Goal: Information Seeking & Learning: Learn about a topic

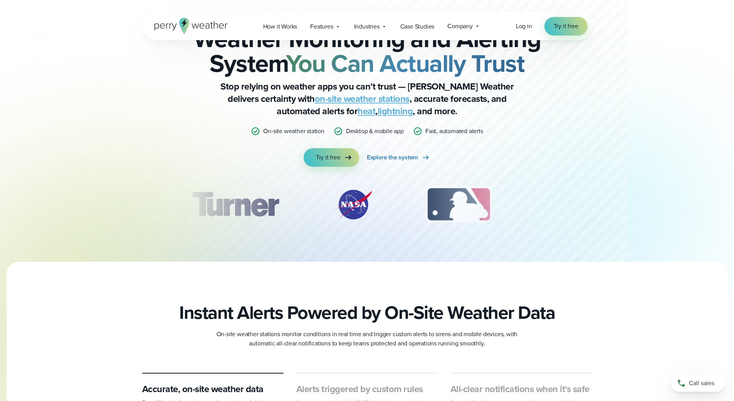
click at [330, 27] on span "Features" at bounding box center [321, 26] width 23 height 9
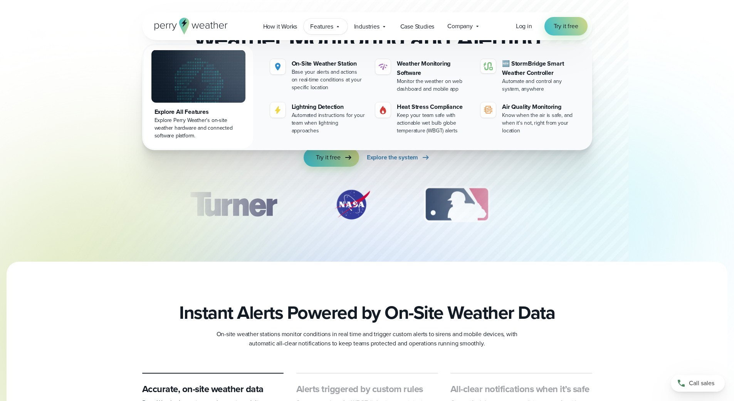
click at [330, 27] on span "Features" at bounding box center [321, 26] width 23 height 9
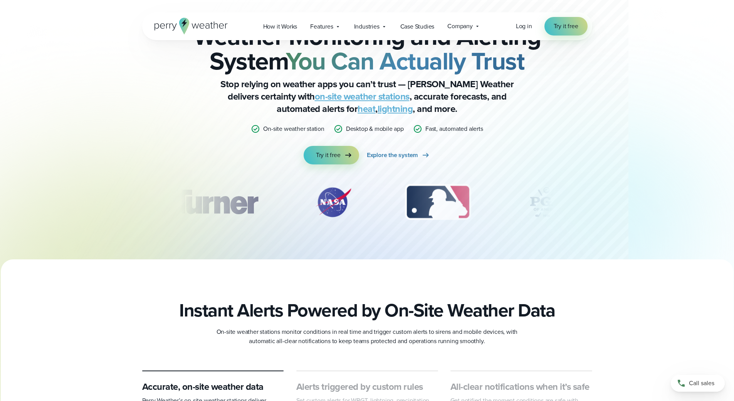
scroll to position [308, 0]
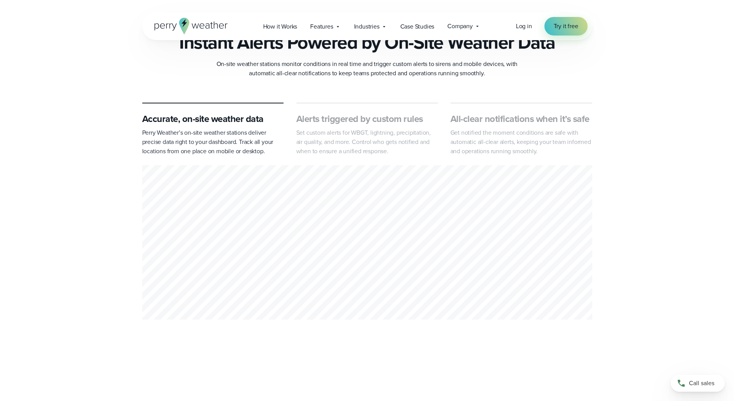
click at [387, 104] on div "Alerts triggered by custom rules Set custom alerts for WBGT, lightning, precipi…" at bounding box center [367, 129] width 142 height 53
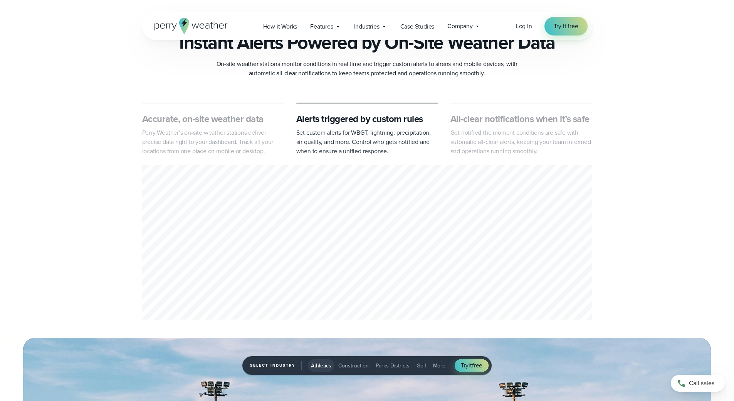
click at [379, 115] on h3 "Alerts triggered by custom rules" at bounding box center [367, 119] width 142 height 12
click at [526, 123] on h3 "All-clear notifications when it’s safe" at bounding box center [522, 119] width 142 height 12
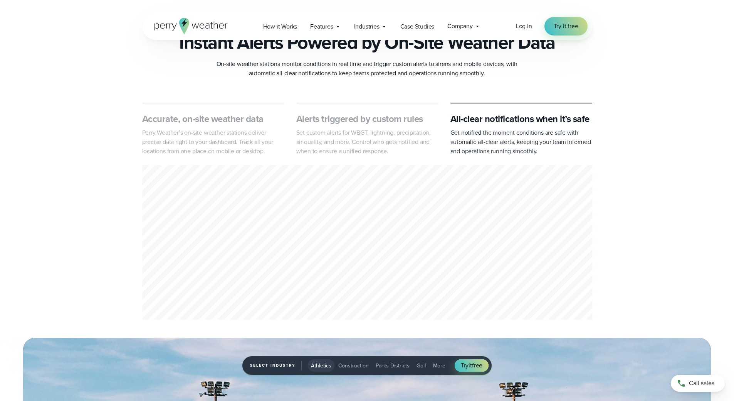
click at [517, 105] on div "All-clear notifications when it’s safe Get notified the moment conditions are s…" at bounding box center [522, 129] width 142 height 53
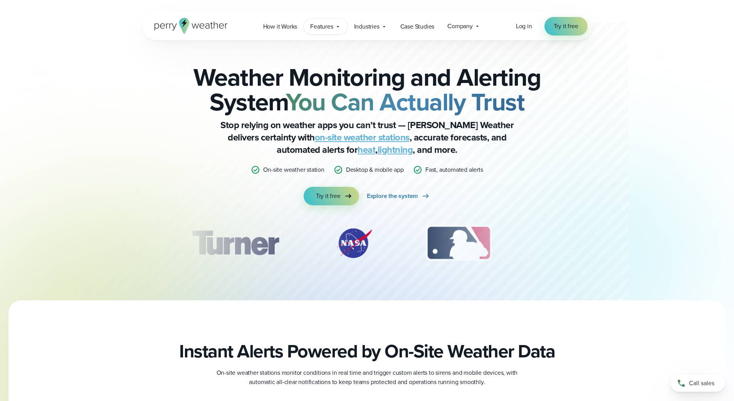
click at [313, 22] on span "Features" at bounding box center [321, 26] width 23 height 9
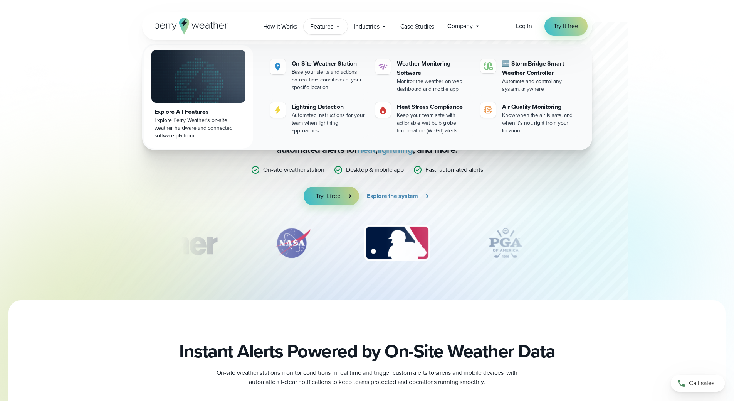
click at [181, 130] on div "Explore Perry Weather's on-site weather hardware and connected software platfor…" at bounding box center [199, 127] width 88 height 23
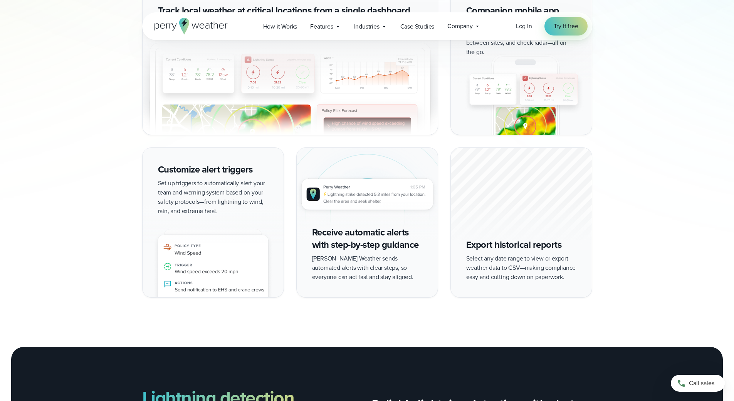
scroll to position [887, 0]
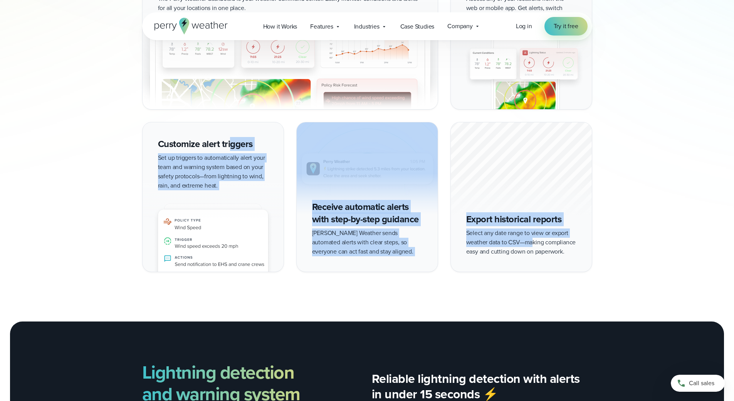
drag, startPoint x: 233, startPoint y: 145, endPoint x: 540, endPoint y: 243, distance: 322.2
click at [534, 246] on div "Track local weather at critical locations from a single dashboard The Perry Wea…" at bounding box center [367, 117] width 450 height 309
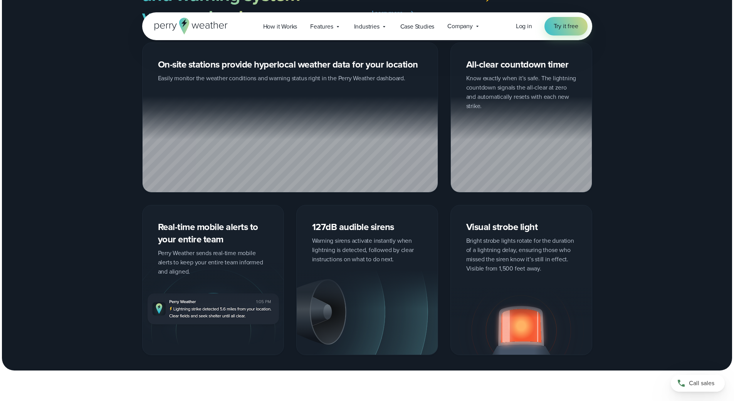
scroll to position [1272, 0]
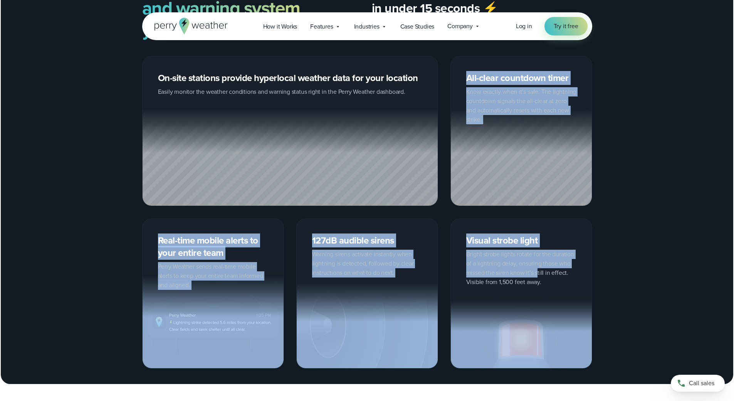
drag, startPoint x: 539, startPoint y: 273, endPoint x: 468, endPoint y: 145, distance: 146.0
click at [442, 181] on div "On-site stations provide hyperlocal weather data for your location Easily monit…" at bounding box center [367, 212] width 450 height 312
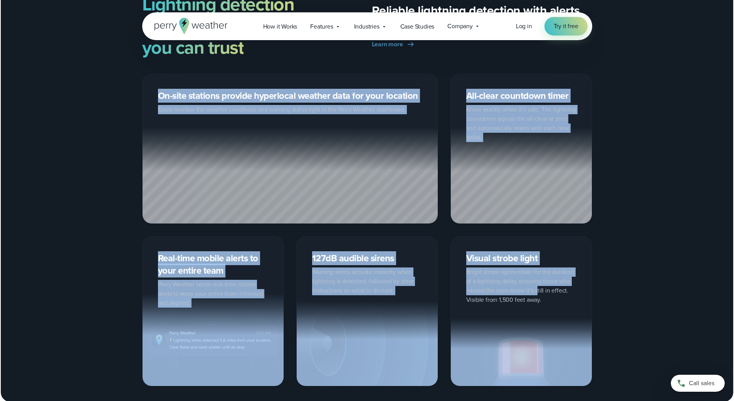
scroll to position [964, 0]
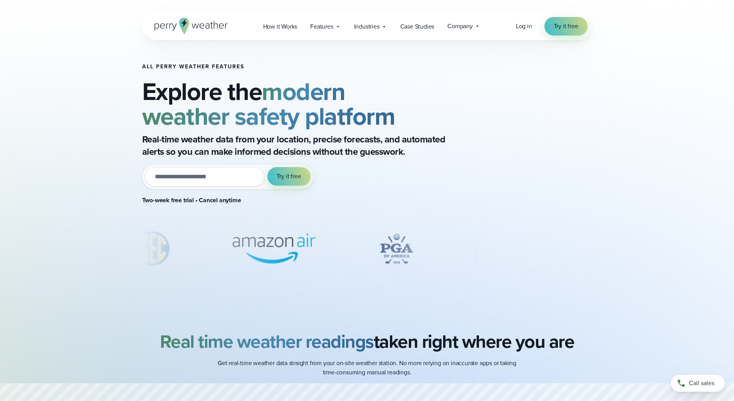
scroll to position [0, 0]
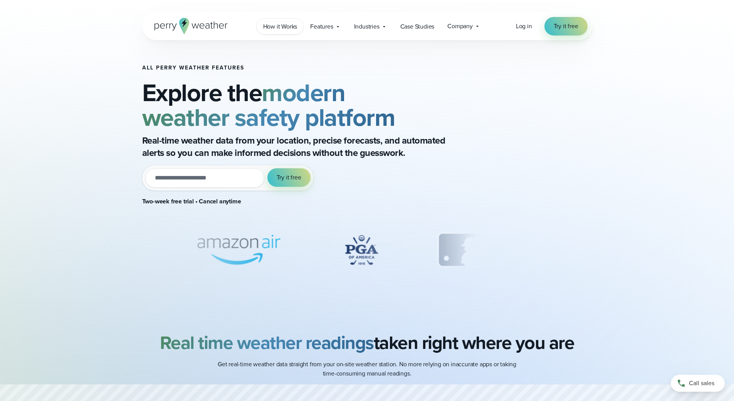
click at [287, 29] on span "How it Works" at bounding box center [280, 26] width 34 height 9
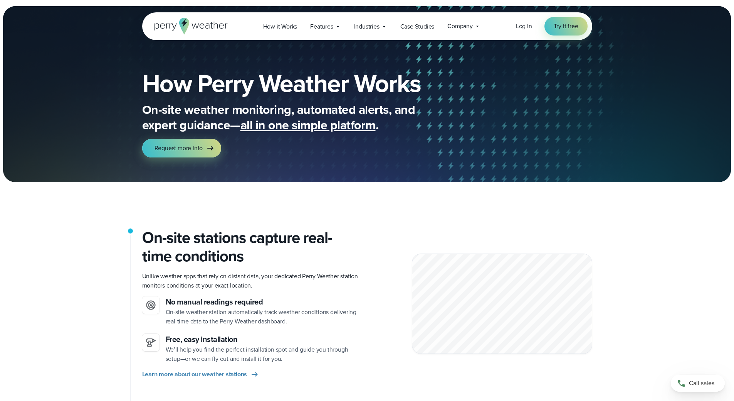
click at [243, 94] on h1 "How Perry Weather Works" at bounding box center [309, 83] width 335 height 25
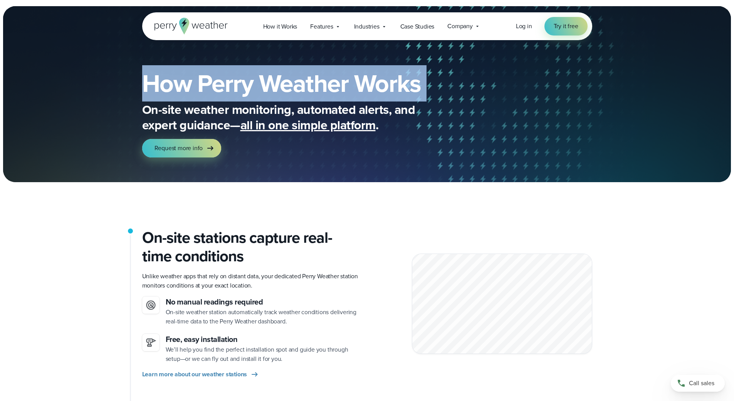
click at [243, 94] on h1 "How Perry Weather Works" at bounding box center [309, 83] width 335 height 25
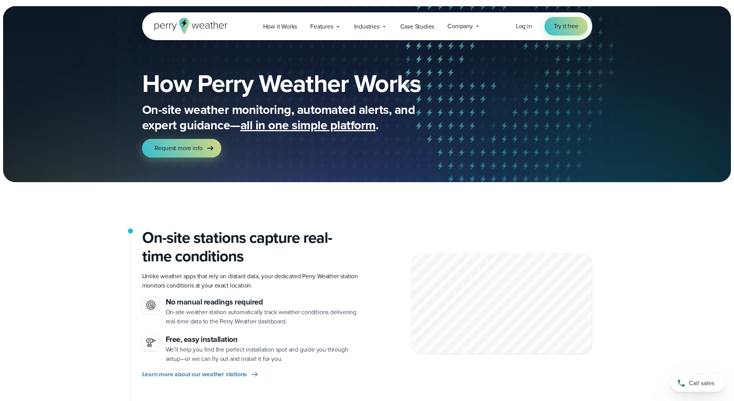
click at [180, 111] on p "On-site weather monitoring, automated alerts, and expert guidance— all in one s…" at bounding box center [296, 117] width 308 height 31
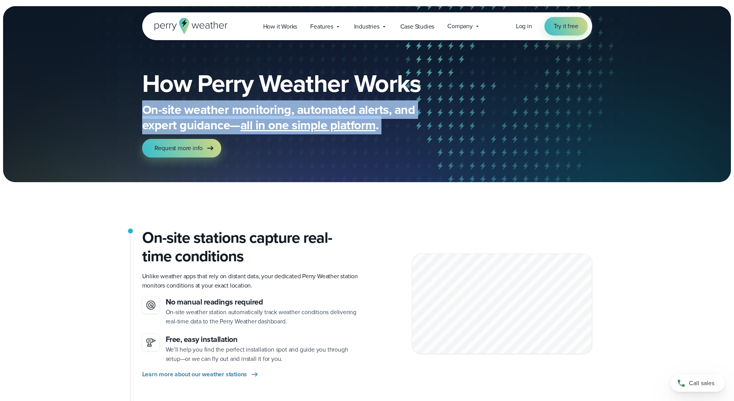
click at [180, 111] on p "On-site weather monitoring, automated alerts, and expert guidance— all in one s…" at bounding box center [296, 117] width 308 height 31
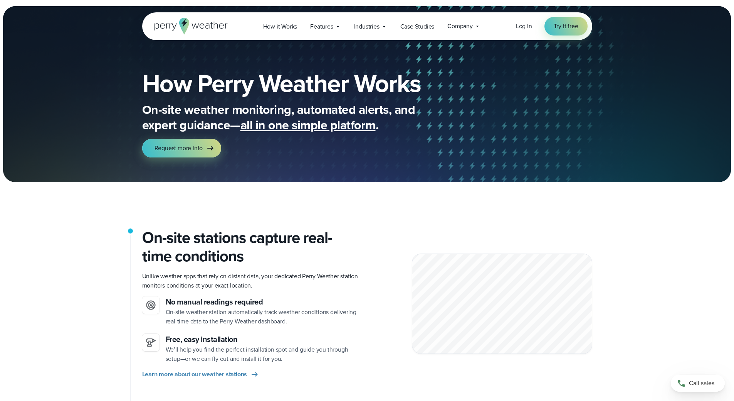
click at [204, 85] on h1 "How Perry Weather Works" at bounding box center [309, 83] width 335 height 25
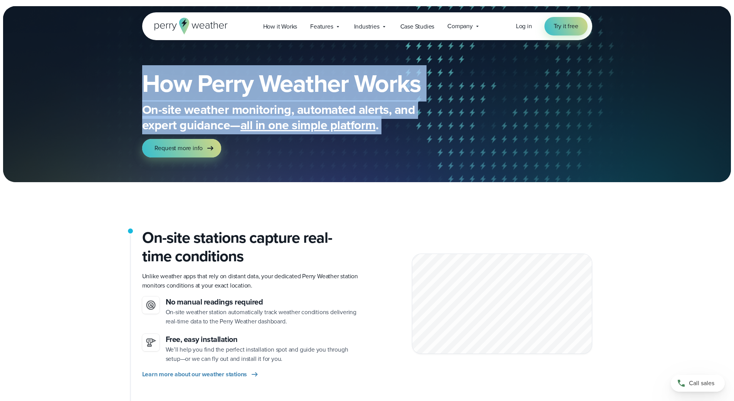
drag, startPoint x: 204, startPoint y: 85, endPoint x: 402, endPoint y: 128, distance: 202.7
click at [402, 124] on div "How Perry Weather Works On-site weather monitoring, automated alerts, and exper…" at bounding box center [309, 114] width 335 height 86
click at [397, 130] on p "On-site weather monitoring, automated alerts, and expert guidance— all in one s…" at bounding box center [296, 117] width 308 height 31
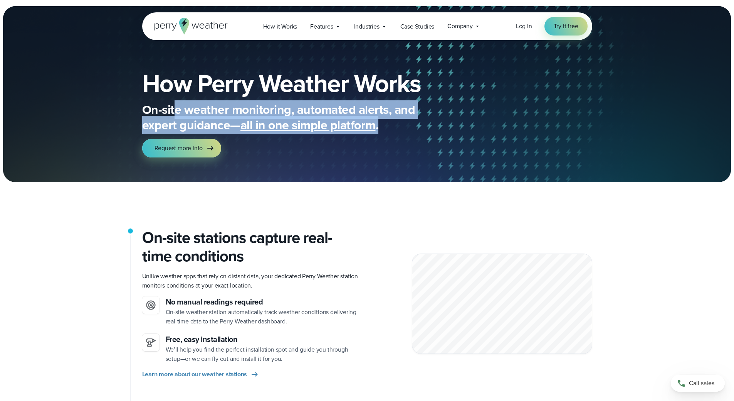
drag, startPoint x: 269, startPoint y: 121, endPoint x: 173, endPoint y: 116, distance: 95.3
click at [173, 116] on p "On-site weather monitoring, automated alerts, and expert guidance— all in one s…" at bounding box center [296, 117] width 308 height 31
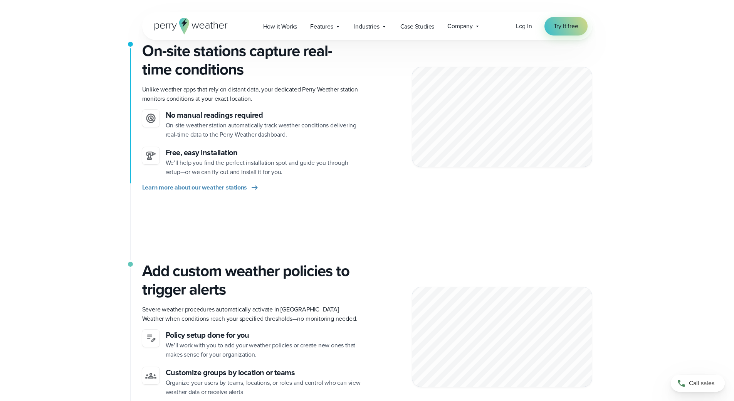
scroll to position [116, 0]
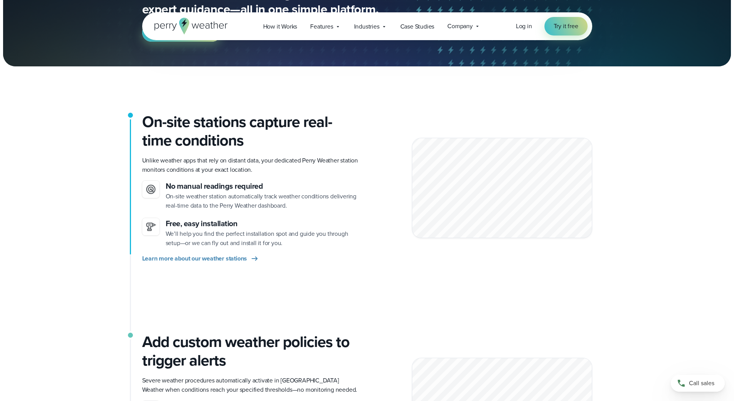
click at [168, 137] on h2 "On-site stations capture real-time conditions" at bounding box center [251, 131] width 219 height 37
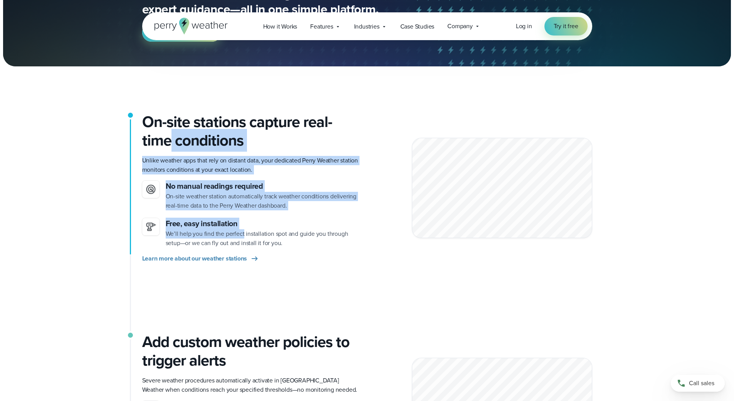
drag, startPoint x: 168, startPoint y: 137, endPoint x: 247, endPoint y: 239, distance: 129.2
click at [247, 239] on div "On-site stations capture real-time conditions Unlike weather apps that rely on …" at bounding box center [251, 188] width 219 height 150
click at [255, 242] on p "We’ll help you find the perfect installation spot and guide you through setup—o…" at bounding box center [263, 238] width 195 height 19
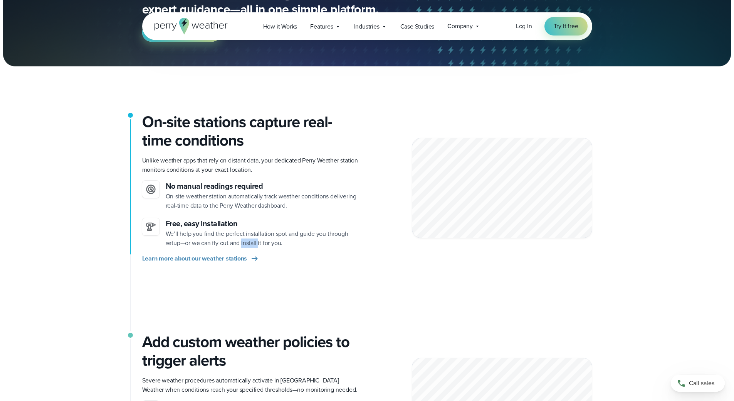
click at [255, 242] on p "We’ll help you find the perfect installation spot and guide you through setup—o…" at bounding box center [263, 238] width 195 height 19
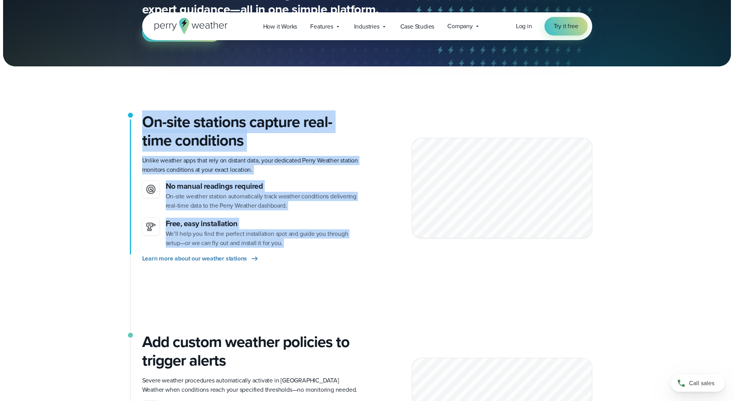
drag, startPoint x: 255, startPoint y: 242, endPoint x: 106, endPoint y: 107, distance: 201.1
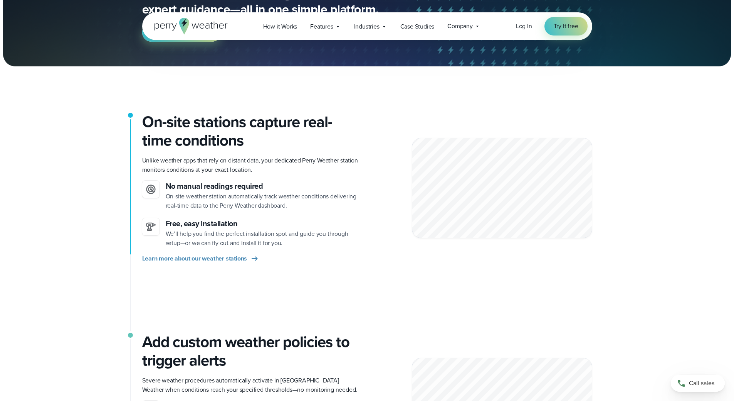
click at [205, 19] on icon at bounding box center [191, 26] width 73 height 17
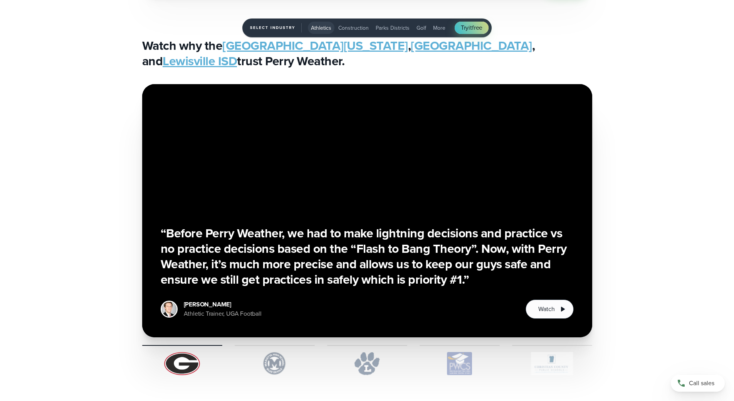
scroll to position [2120, 0]
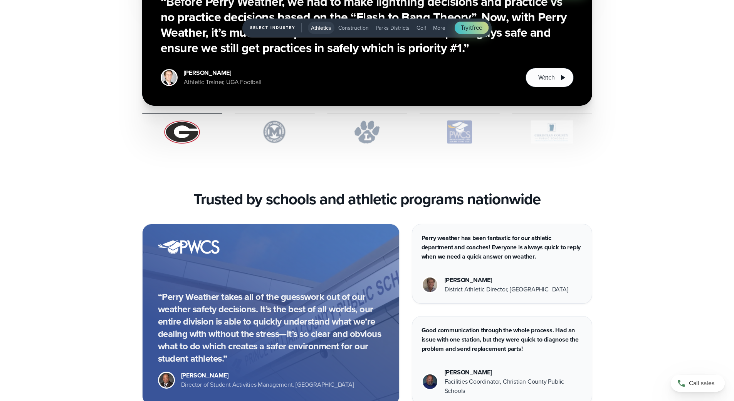
click at [281, 139] on img "1 of 5" at bounding box center [275, 131] width 80 height 23
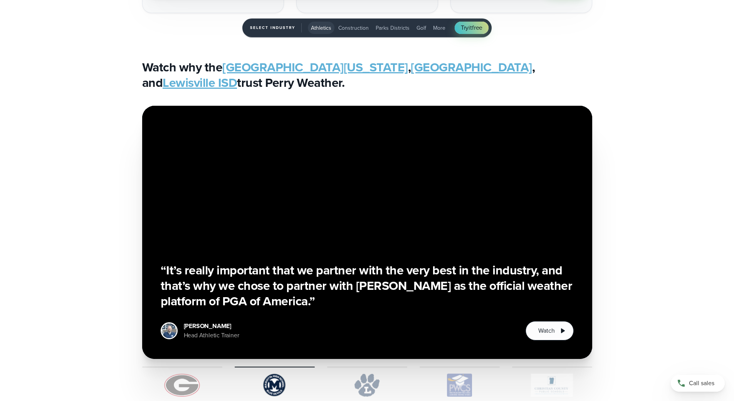
scroll to position [2082, 0]
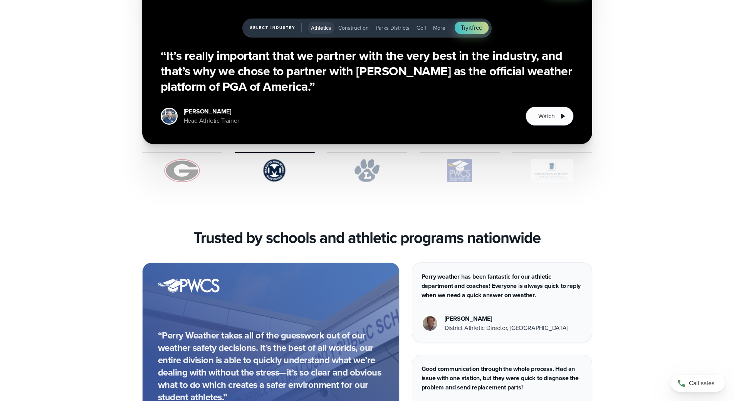
click at [377, 175] on img "1 of 5" at bounding box center [367, 170] width 80 height 23
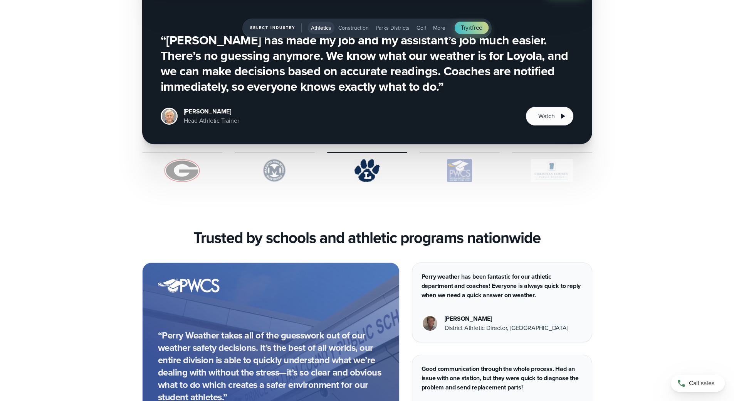
click at [450, 175] on img "1 of 5" at bounding box center [460, 170] width 80 height 23
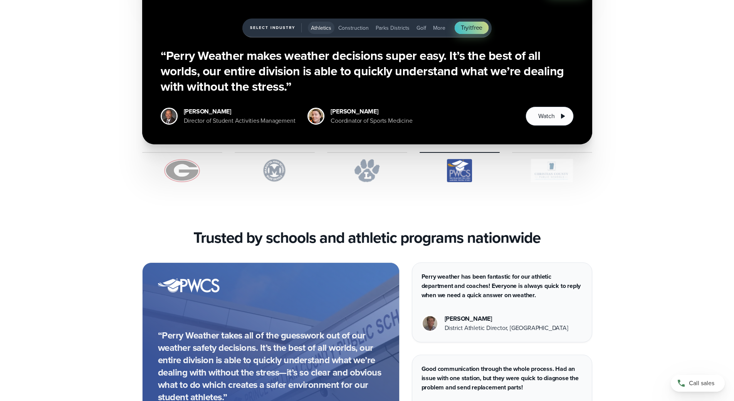
click at [559, 172] on img "1 of 5" at bounding box center [552, 170] width 80 height 23
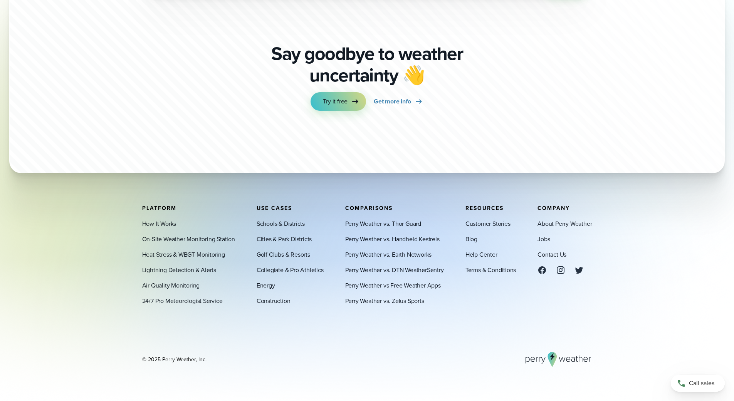
scroll to position [2756, 0]
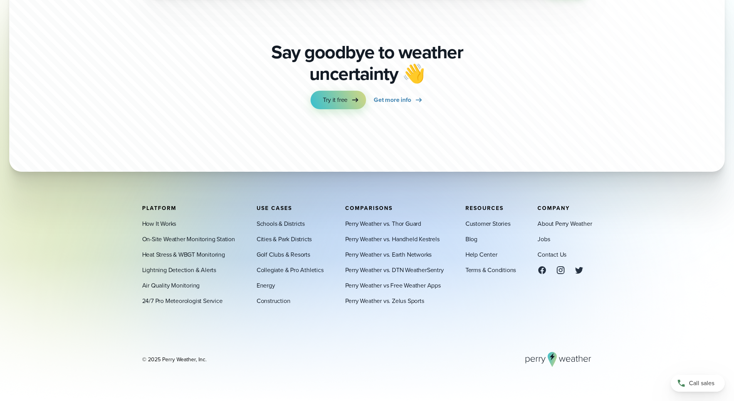
click at [369, 199] on footer "Platform How It Works On-Site Weather Monitoring Station Heat Stress & WBGT Mon…" at bounding box center [367, 286] width 734 height 230
drag, startPoint x: 369, startPoint y: 199, endPoint x: 377, endPoint y: 231, distance: 32.2
click at [377, 231] on footer "Platform How It Works On-Site Weather Monitoring Station Heat Stress & WBGT Mon…" at bounding box center [367, 286] width 734 height 230
click at [380, 229] on div "Perry Weather vs. Thor Guard Perry Weather vs. Handheld Kestrels Perry Weather …" at bounding box center [394, 262] width 99 height 86
click at [378, 222] on link "Perry Weather vs. Thor Guard" at bounding box center [383, 223] width 76 height 9
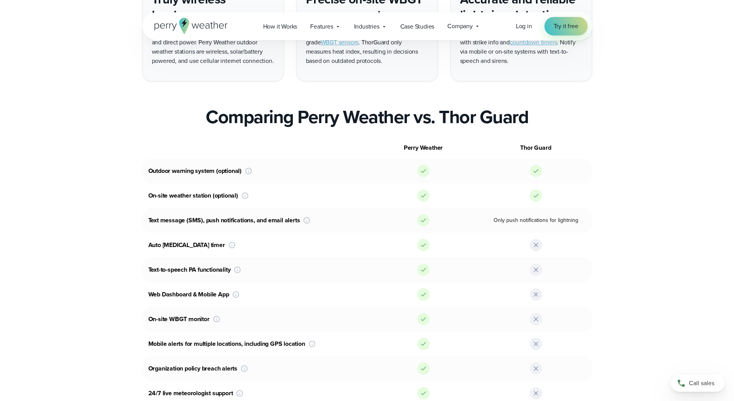
scroll to position [424, 0]
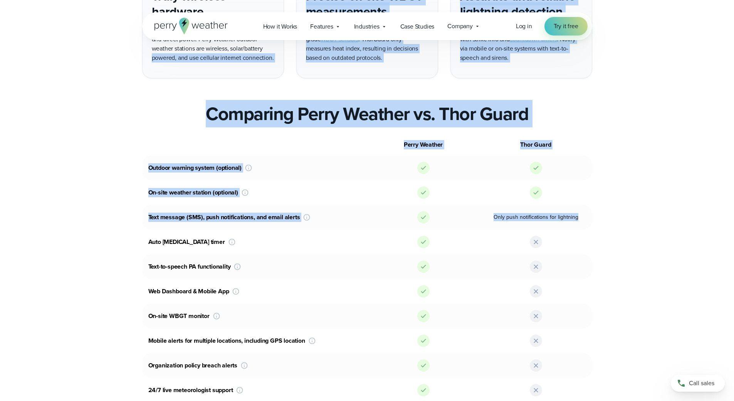
drag, startPoint x: 138, startPoint y: 73, endPoint x: 618, endPoint y: 214, distance: 499.5
click at [618, 214] on div "Perry Weather Thor Guard Outdoor warning system (optional) Both Perry Weather a…" at bounding box center [367, 305] width 555 height 342
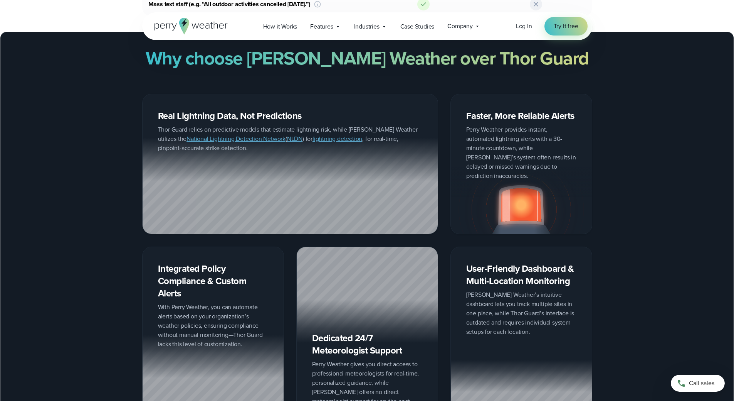
scroll to position [887, 0]
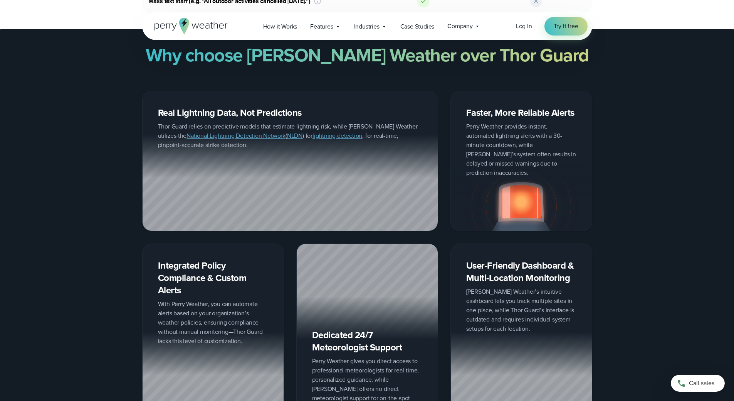
click at [279, 103] on div "Real Lightning Data, Not Predictions Thor Guard relies on predictive models tha…" at bounding box center [290, 161] width 296 height 140
click at [163, 89] on div "Why choose [PERSON_NAME] Weather over Thor Guard Real Lightning Data, Not Predi…" at bounding box center [367, 235] width 734 height 383
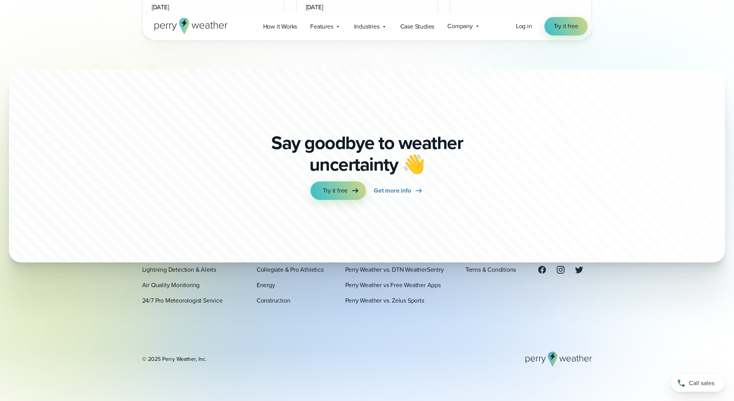
scroll to position [3282, 0]
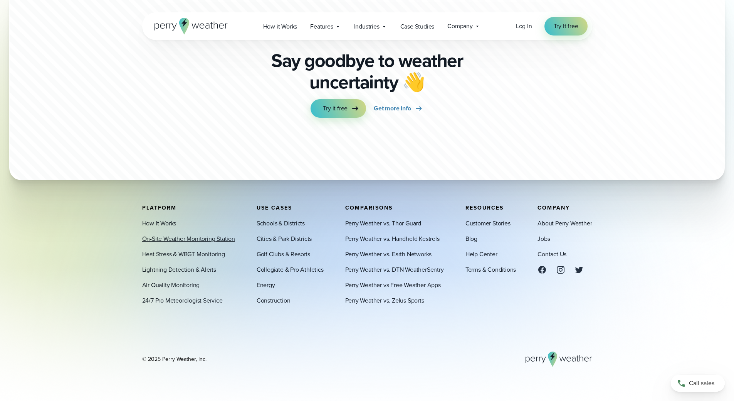
click at [187, 238] on link "On-Site Weather Monitoring Station" at bounding box center [188, 238] width 93 height 9
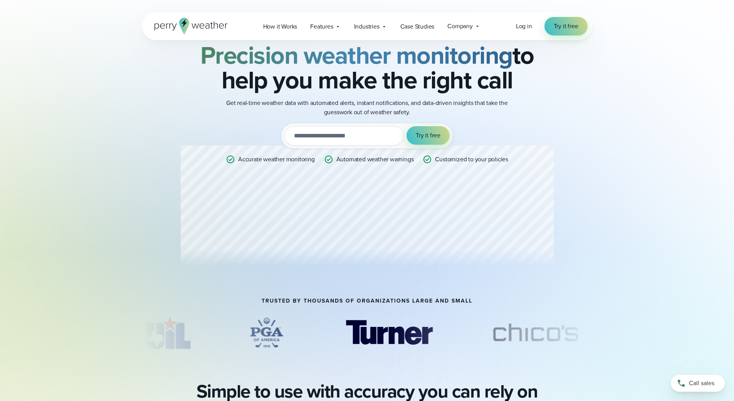
scroll to position [116, 0]
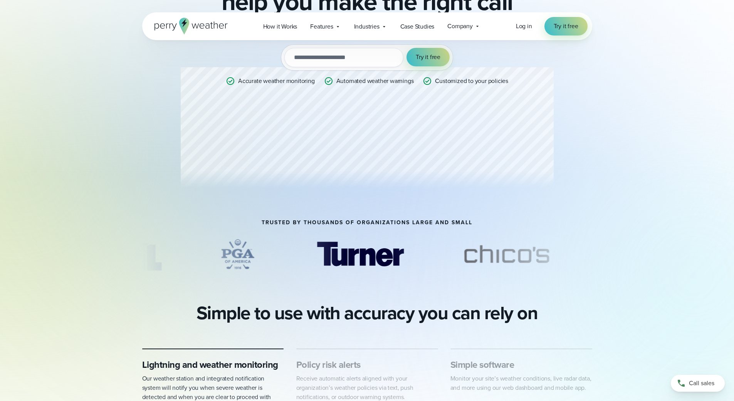
click at [474, 215] on div "Professional Weather Station Precision weather monitoring to help you make the …" at bounding box center [367, 71] width 450 height 295
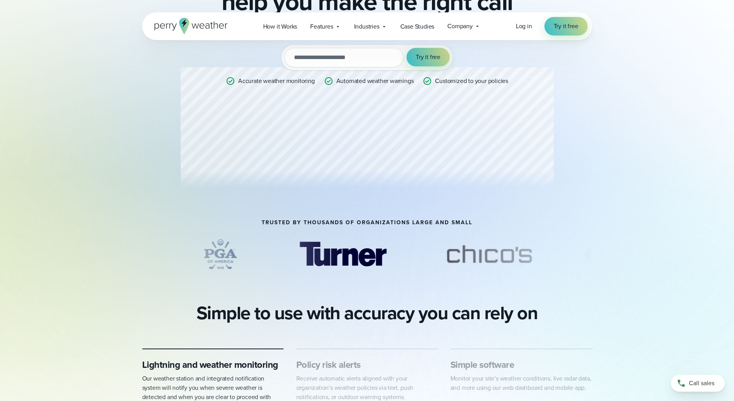
click at [458, 218] on div "Professional Weather Station Precision weather monitoring to help you make the …" at bounding box center [367, 71] width 450 height 295
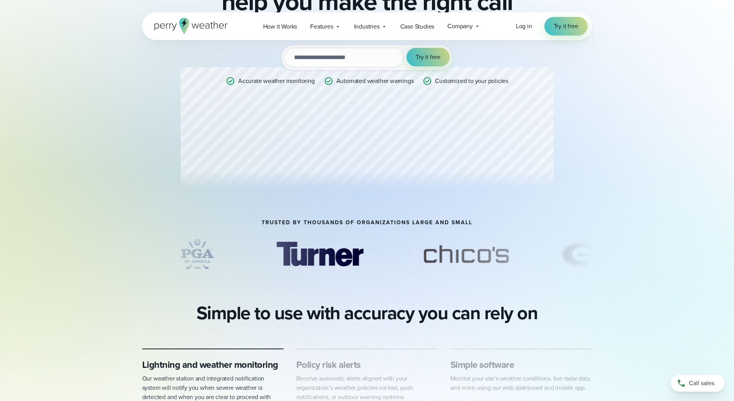
click at [336, 316] on h2 "Simple to use with accuracy you can rely on" at bounding box center [368, 313] width 342 height 22
click at [336, 317] on h2 "Simple to use with accuracy you can rely on" at bounding box center [368, 313] width 342 height 22
